Goal: Transaction & Acquisition: Purchase product/service

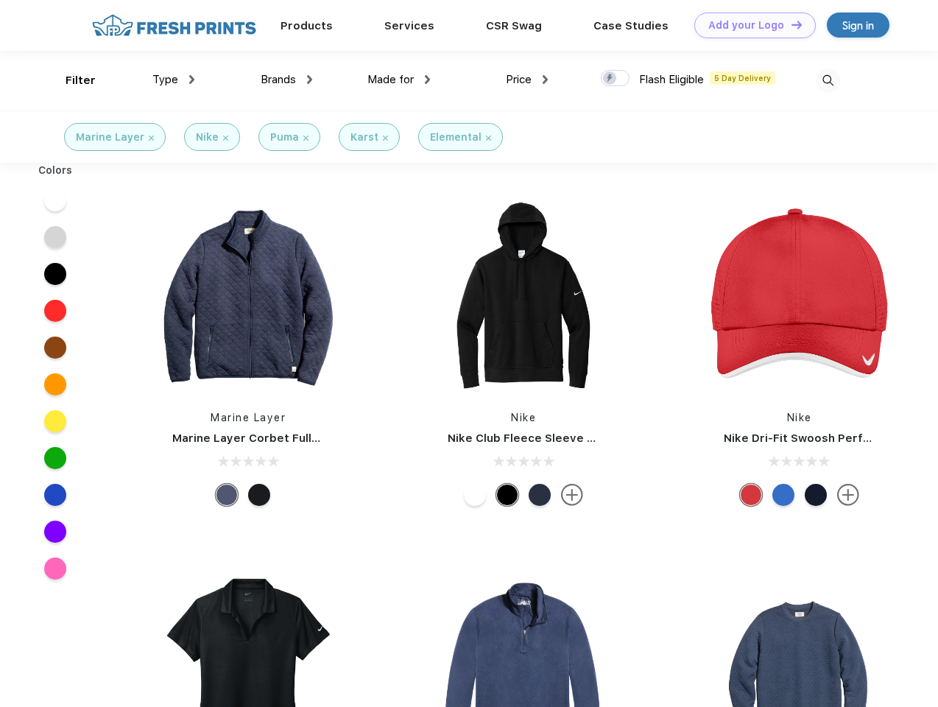
click at [750, 25] on link "Add your Logo Design Tool" at bounding box center [754, 26] width 121 height 26
click at [0, 0] on div "Design Tool" at bounding box center [0, 0] width 0 height 0
click at [790, 24] on link "Add your Logo Design Tool" at bounding box center [754, 26] width 121 height 26
click at [71, 80] on div "Filter" at bounding box center [81, 80] width 30 height 17
click at [174, 80] on span "Type" at bounding box center [165, 79] width 26 height 13
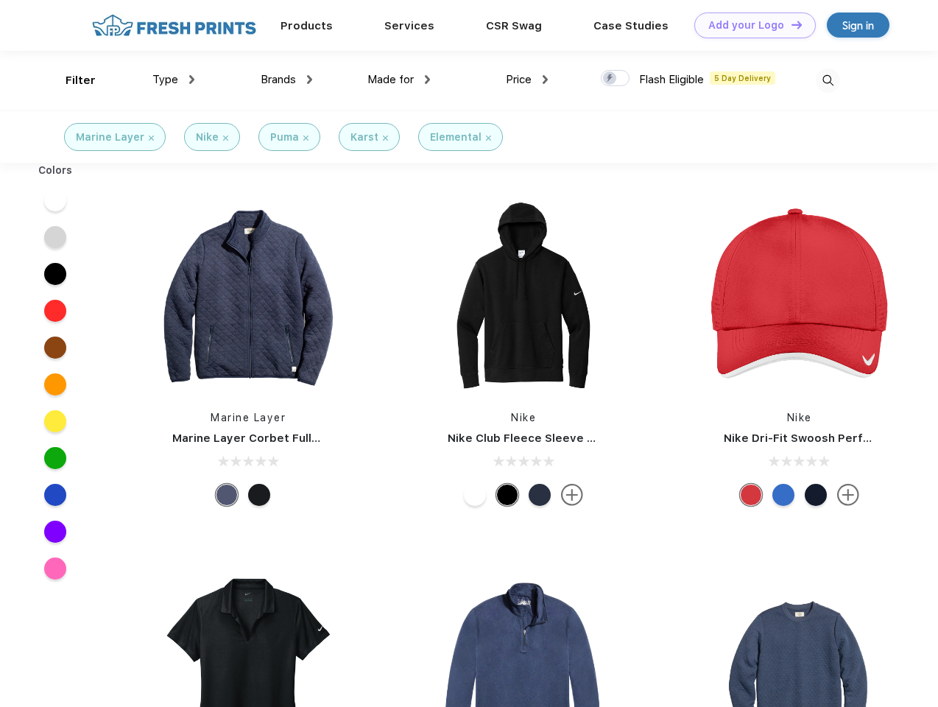
click at [286, 80] on span "Brands" at bounding box center [278, 79] width 35 height 13
click at [399, 80] on span "Made for" at bounding box center [390, 79] width 46 height 13
click at [527, 80] on span "Price" at bounding box center [519, 79] width 26 height 13
click at [616, 79] on div at bounding box center [615, 78] width 29 height 16
click at [610, 79] on input "checkbox" at bounding box center [606, 74] width 10 height 10
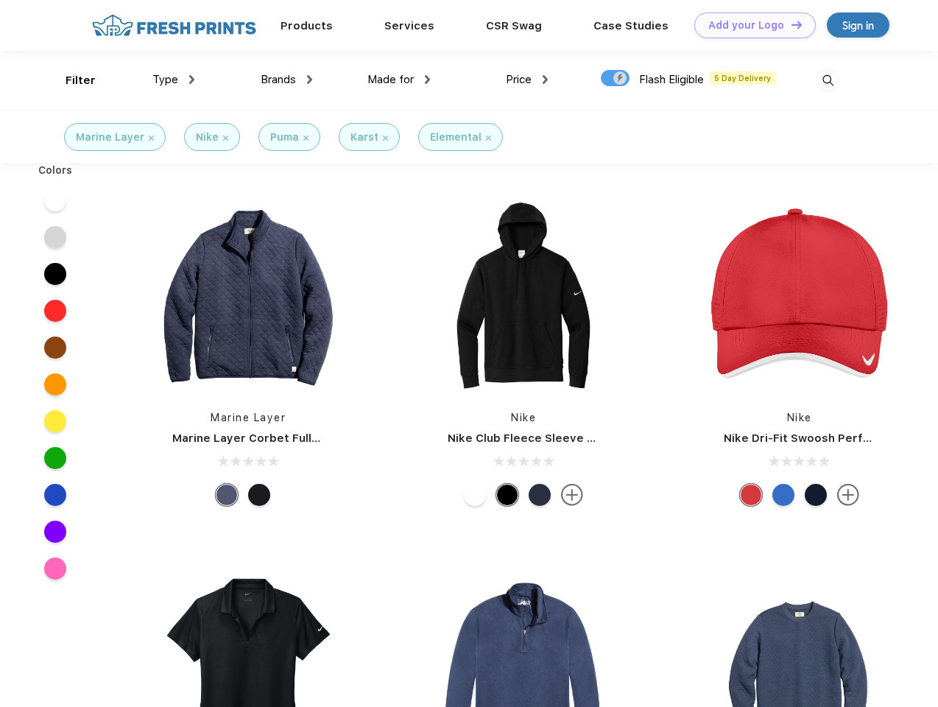
click at [828, 80] on img at bounding box center [828, 80] width 24 height 24
